Goal: Find contact information: Find contact information

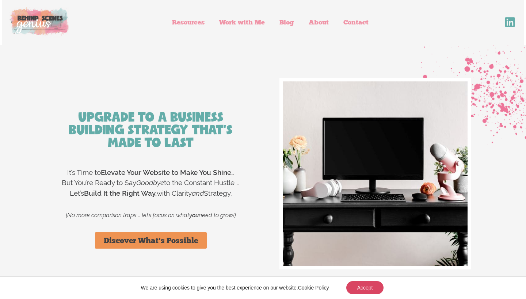
click at [509, 26] on icon at bounding box center [509, 22] width 14 height 11
click at [514, 23] on icon at bounding box center [509, 22] width 14 height 11
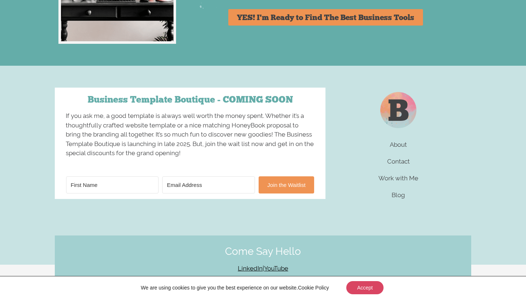
scroll to position [2869, 0]
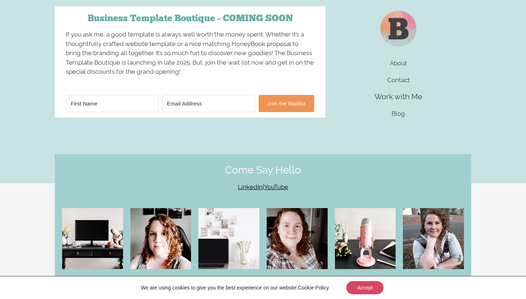
click at [399, 102] on link "Work with Me" at bounding box center [398, 97] width 166 height 20
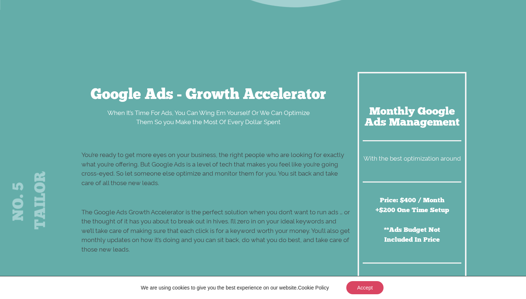
scroll to position [4150, 0]
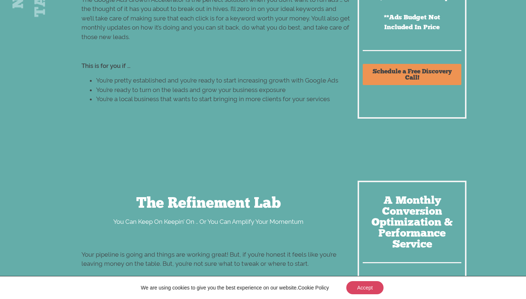
click at [416, 68] on span "Schedule a Free Discovery Call!" at bounding box center [412, 74] width 81 height 12
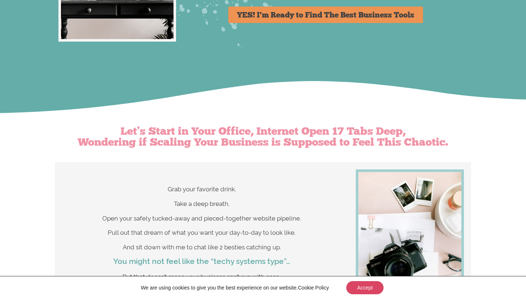
scroll to position [0, 0]
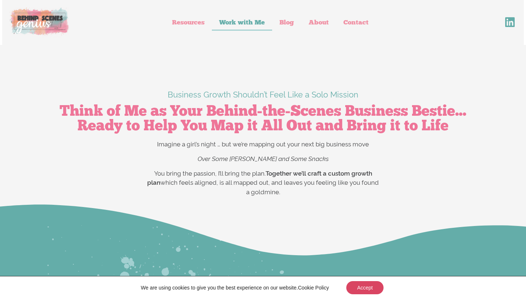
click at [42, 23] on img at bounding box center [40, 22] width 60 height 30
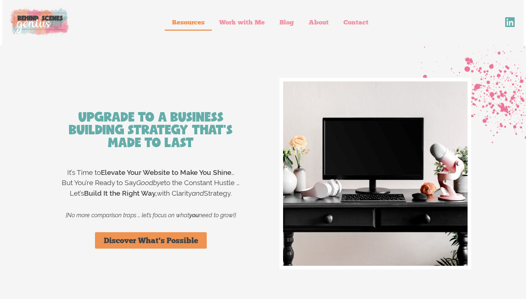
click at [193, 24] on link "Resources" at bounding box center [188, 22] width 47 height 17
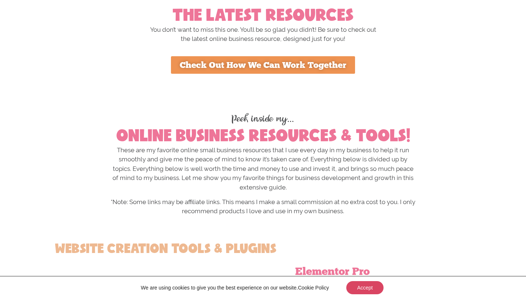
scroll to position [347, 0]
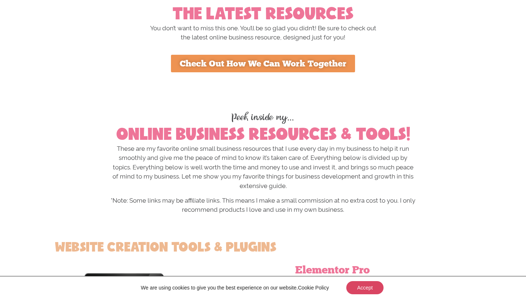
click at [219, 62] on span "Check Out How We Can Work Together" at bounding box center [263, 63] width 167 height 9
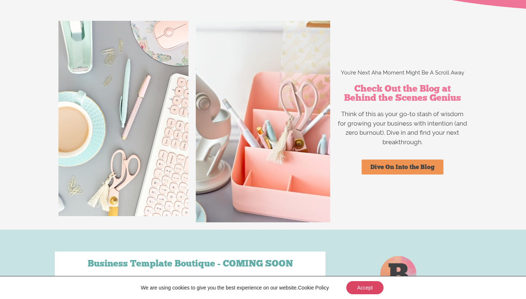
scroll to position [5644, 0]
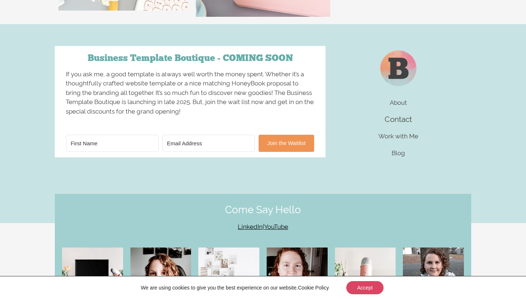
click at [407, 109] on link "Contact" at bounding box center [398, 119] width 166 height 20
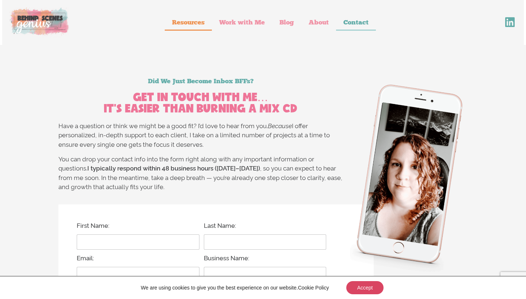
click at [178, 22] on link "Resources" at bounding box center [188, 22] width 47 height 17
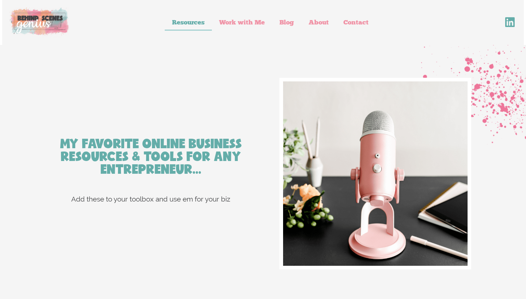
click at [55, 16] on img at bounding box center [40, 22] width 60 height 30
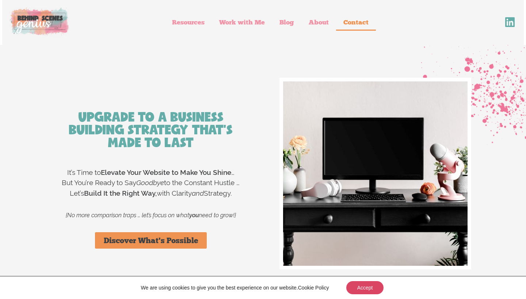
click at [356, 21] on link "Contact" at bounding box center [356, 22] width 40 height 17
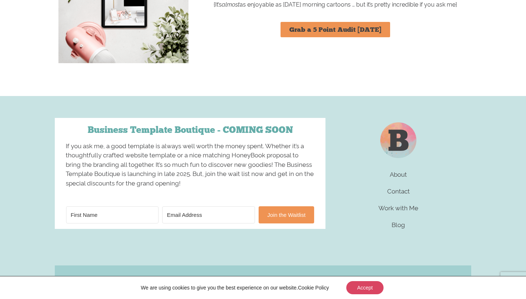
scroll to position [1219, 0]
